Goal: Task Accomplishment & Management: Use online tool/utility

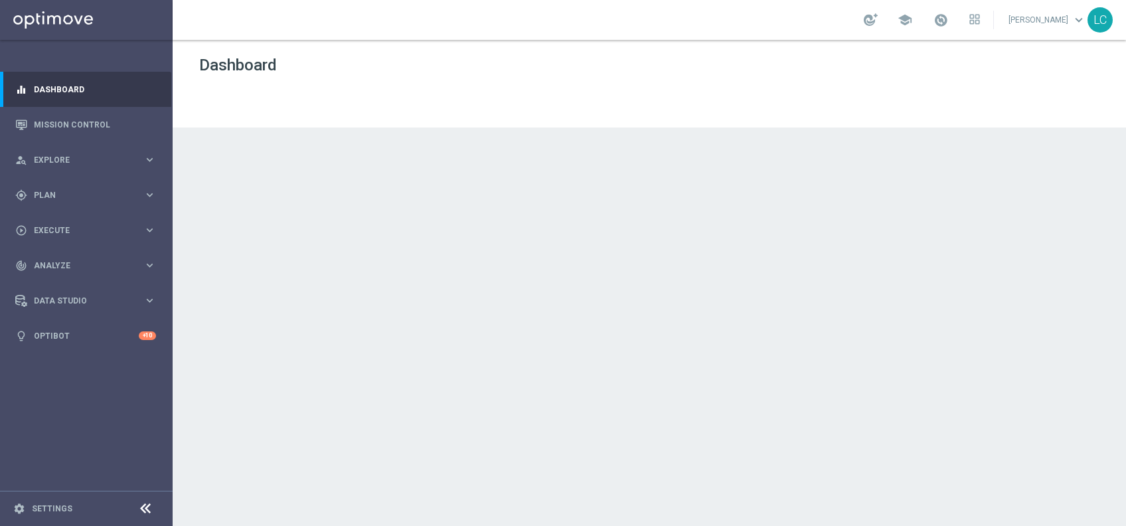
drag, startPoint x: 594, startPoint y: 363, endPoint x: 250, endPoint y: 457, distance: 356.4
click at [250, 457] on div at bounding box center [649, 283] width 953 height 486
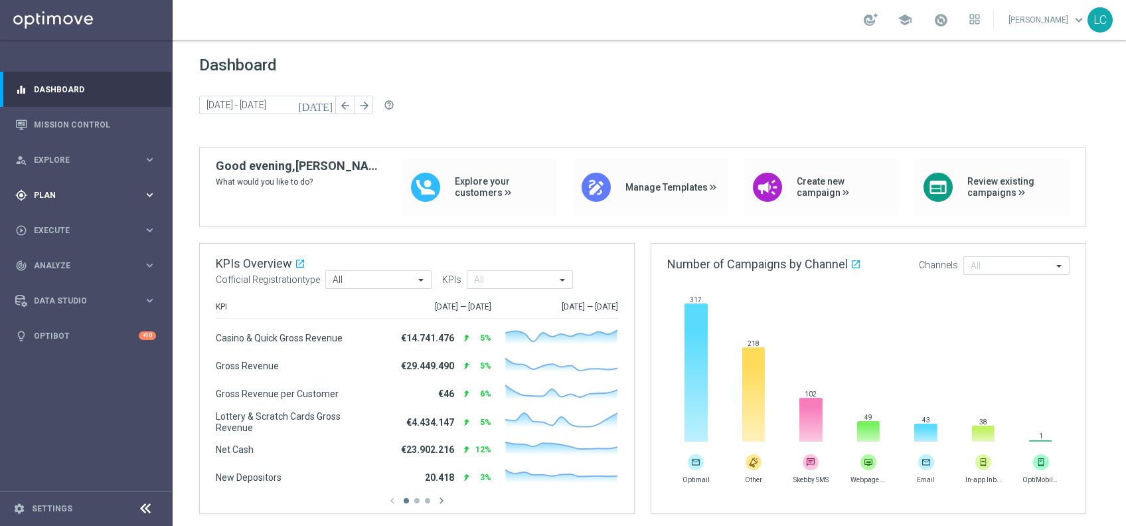
click at [78, 188] on div "gps_fixed Plan keyboard_arrow_right" at bounding box center [85, 194] width 171 height 35
click at [66, 319] on div "play_circle_outline Execute keyboard_arrow_right" at bounding box center [85, 329] width 171 height 35
click at [82, 255] on link "Campaign Builder" at bounding box center [87, 257] width 104 height 11
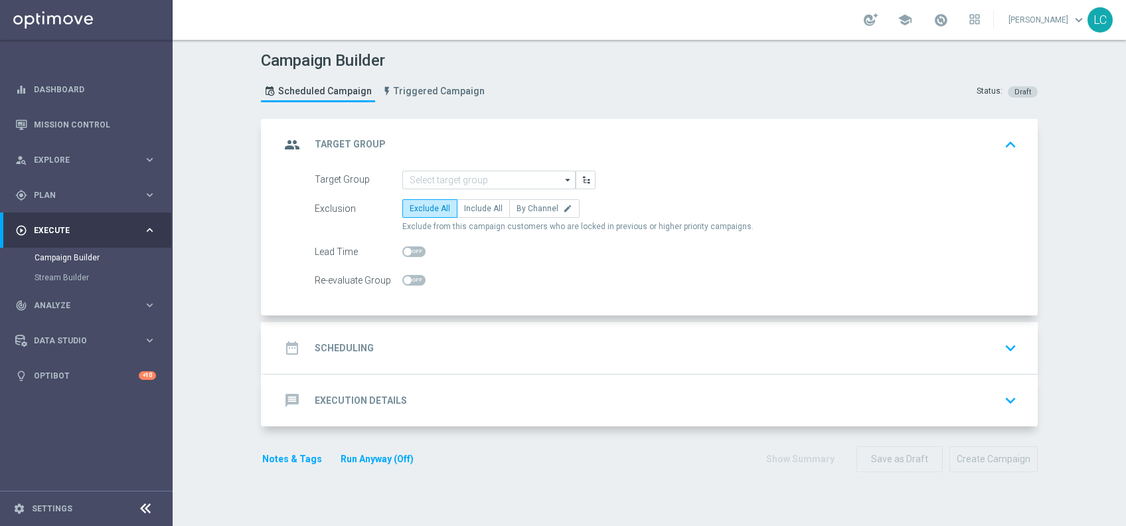
click at [400, 338] on div "date_range Scheduling keyboard_arrow_down" at bounding box center [651, 347] width 742 height 25
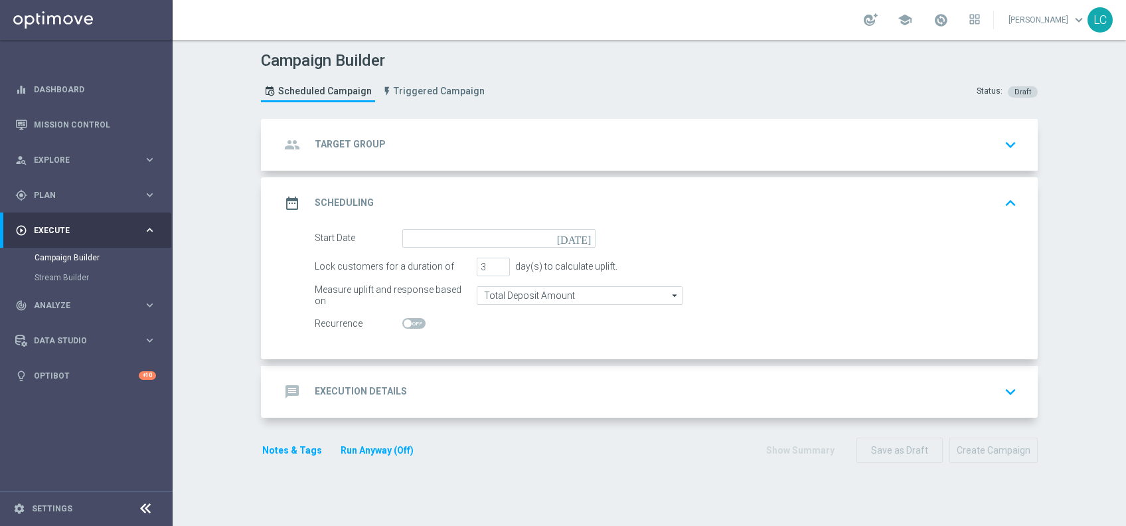
click at [441, 381] on div "message Execution Details keyboard_arrow_down" at bounding box center [651, 391] width 742 height 25
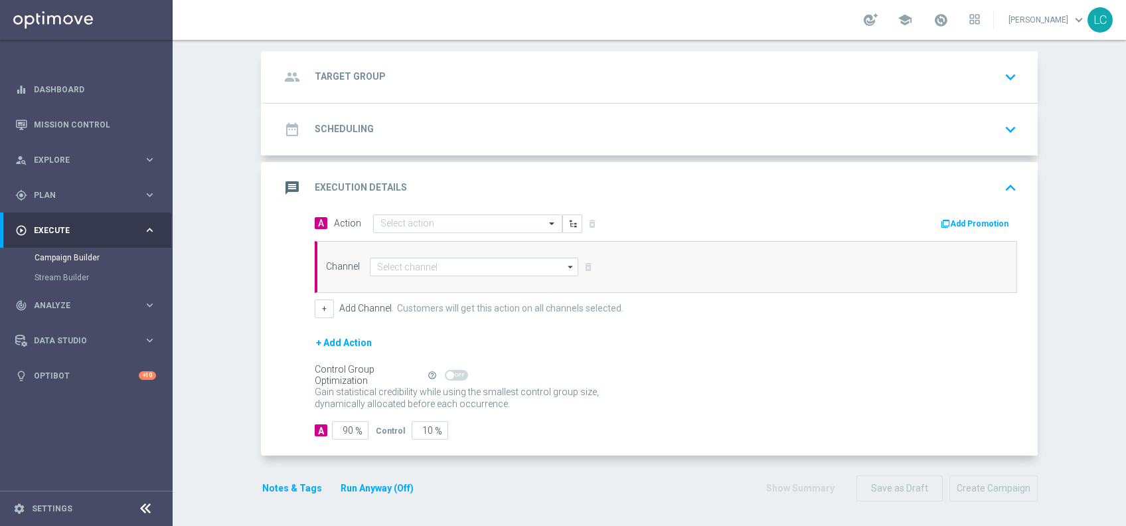
scroll to position [68, 0]
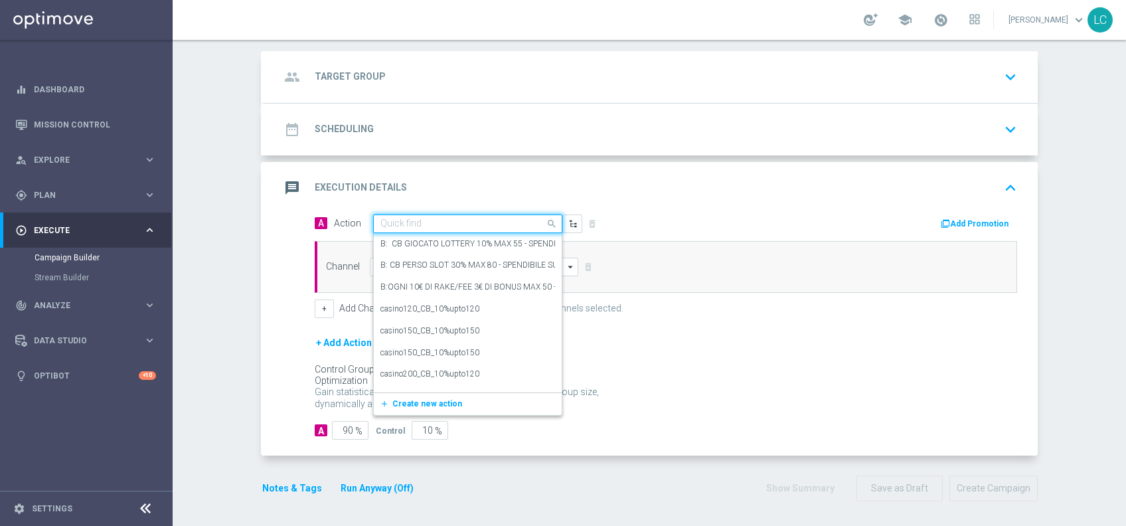
click at [477, 224] on input "text" at bounding box center [454, 223] width 148 height 11
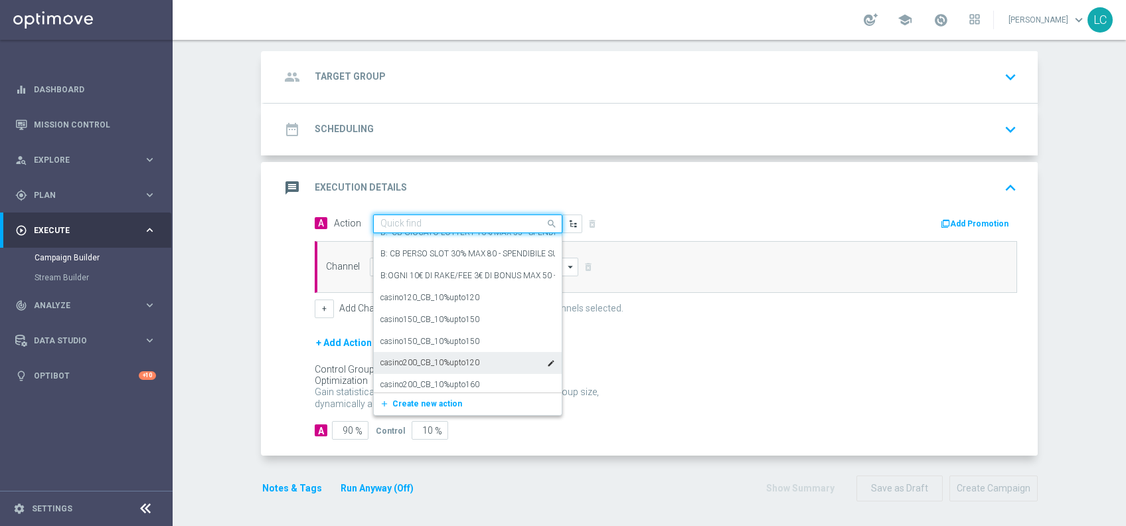
scroll to position [0, 0]
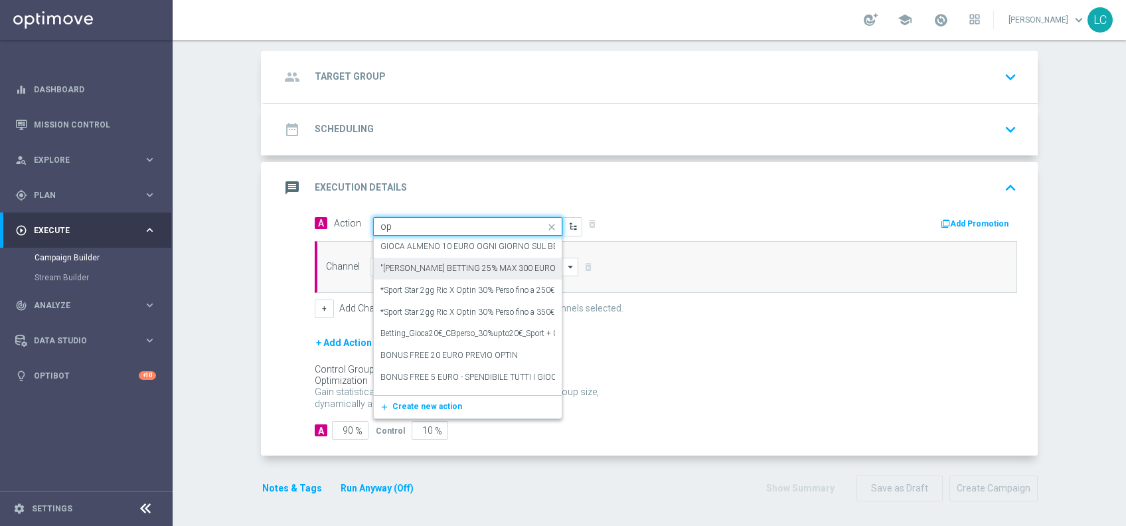
type input "o"
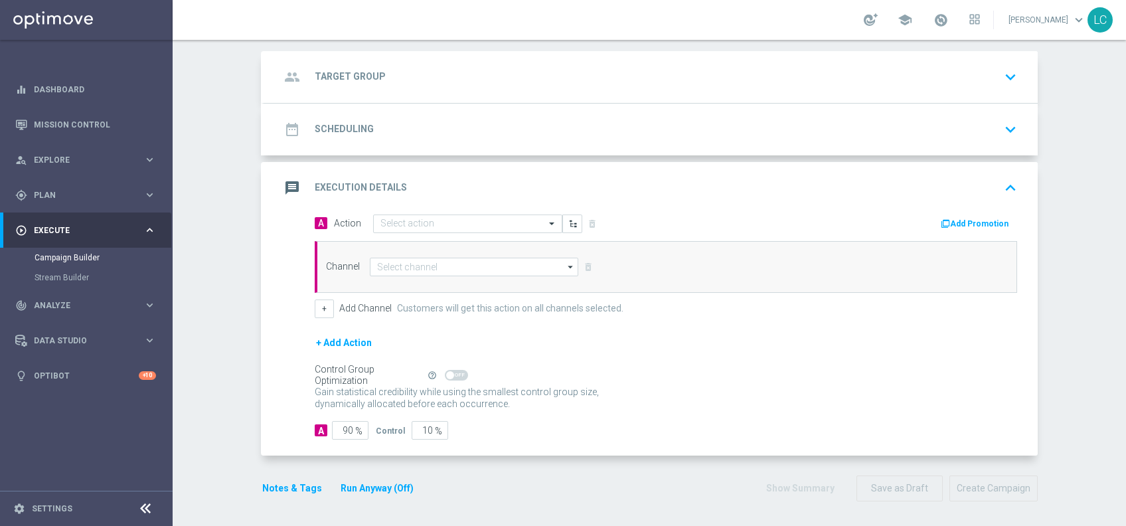
click at [451, 156] on accordion "group Target Group keyboard_arrow_down Target Group arrow_drop_down Show Select…" at bounding box center [649, 253] width 777 height 405
click at [418, 266] on input at bounding box center [474, 267] width 208 height 19
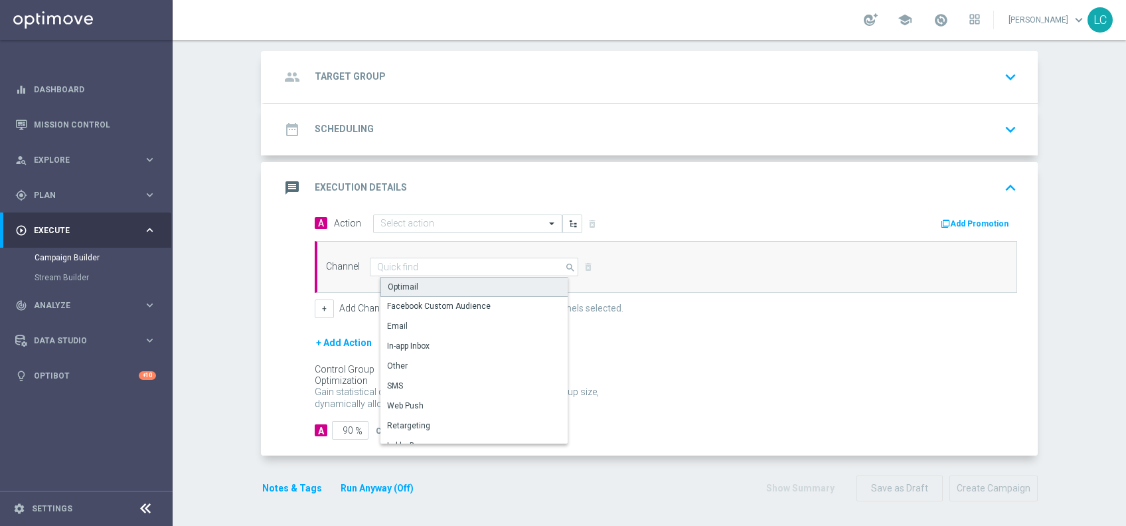
click at [412, 281] on div "Optimail" at bounding box center [479, 287] width 198 height 20
type input "Optimail"
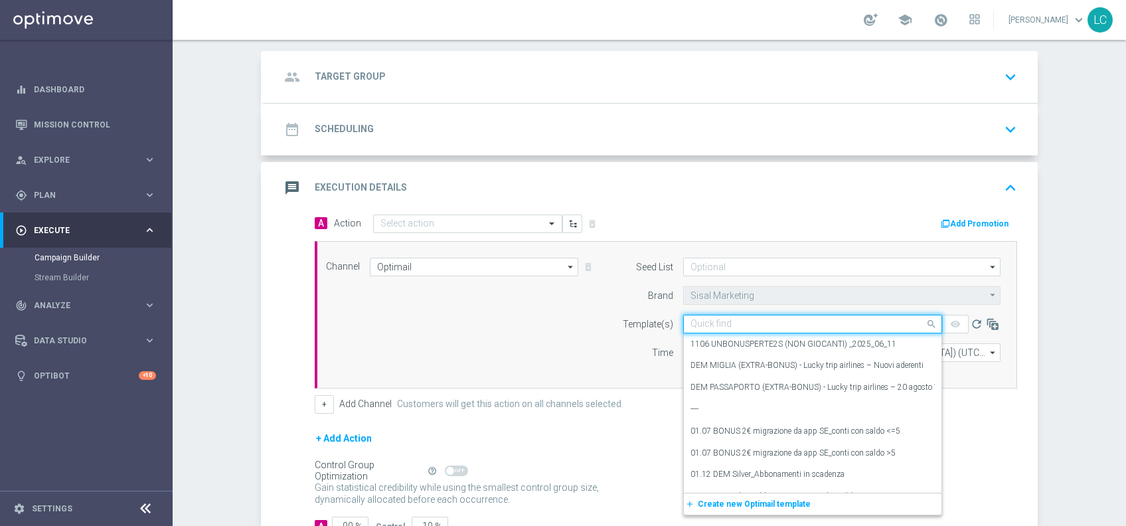
click at [721, 321] on input "text" at bounding box center [799, 324] width 218 height 11
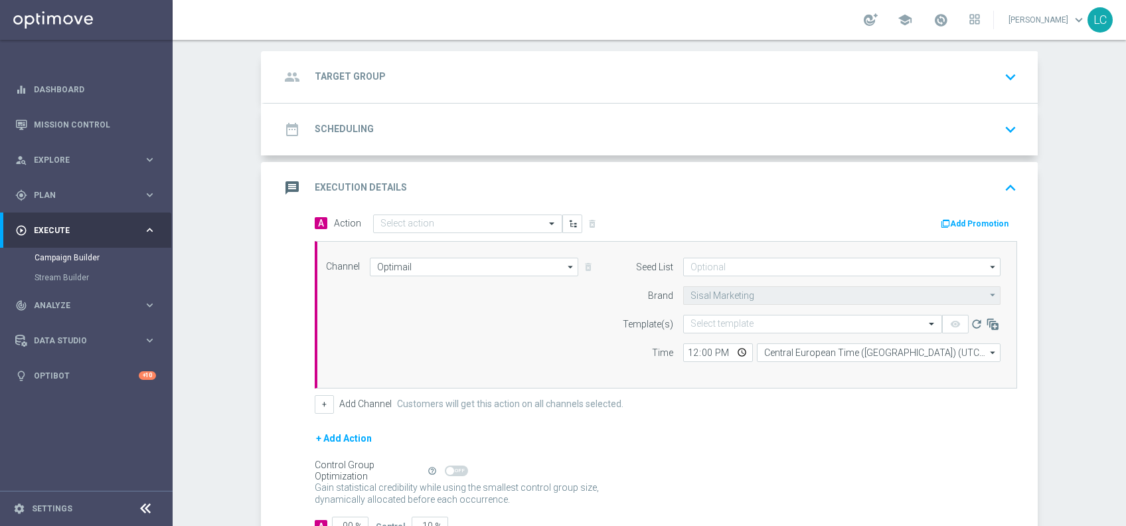
click at [686, 218] on div "Add Promotion" at bounding box center [846, 222] width 361 height 17
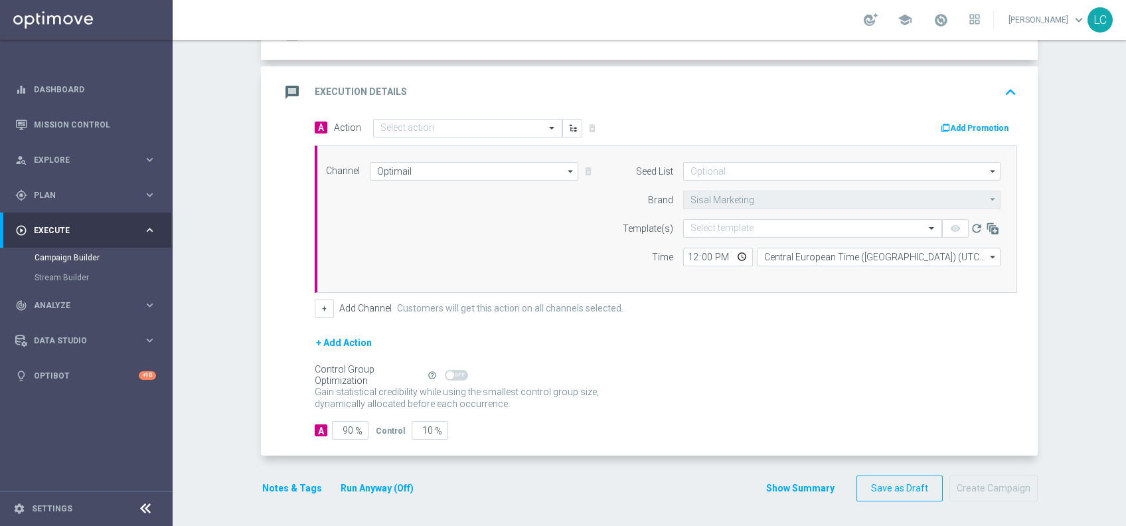
scroll to position [139, 0]
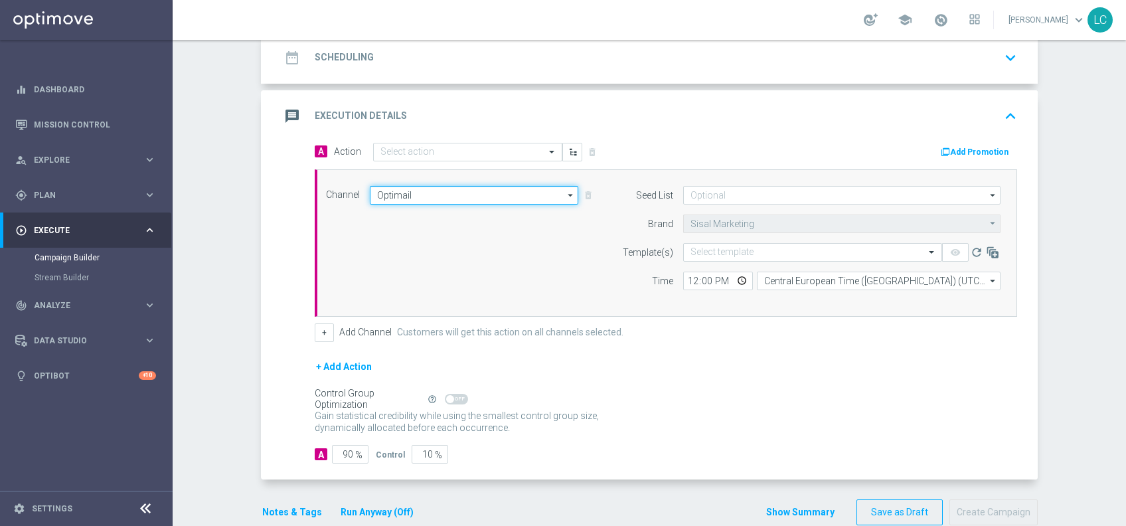
click at [397, 192] on input "Optimail" at bounding box center [474, 195] width 208 height 19
click at [397, 192] on input at bounding box center [474, 195] width 208 height 19
